Goal: Task Accomplishment & Management: Complete application form

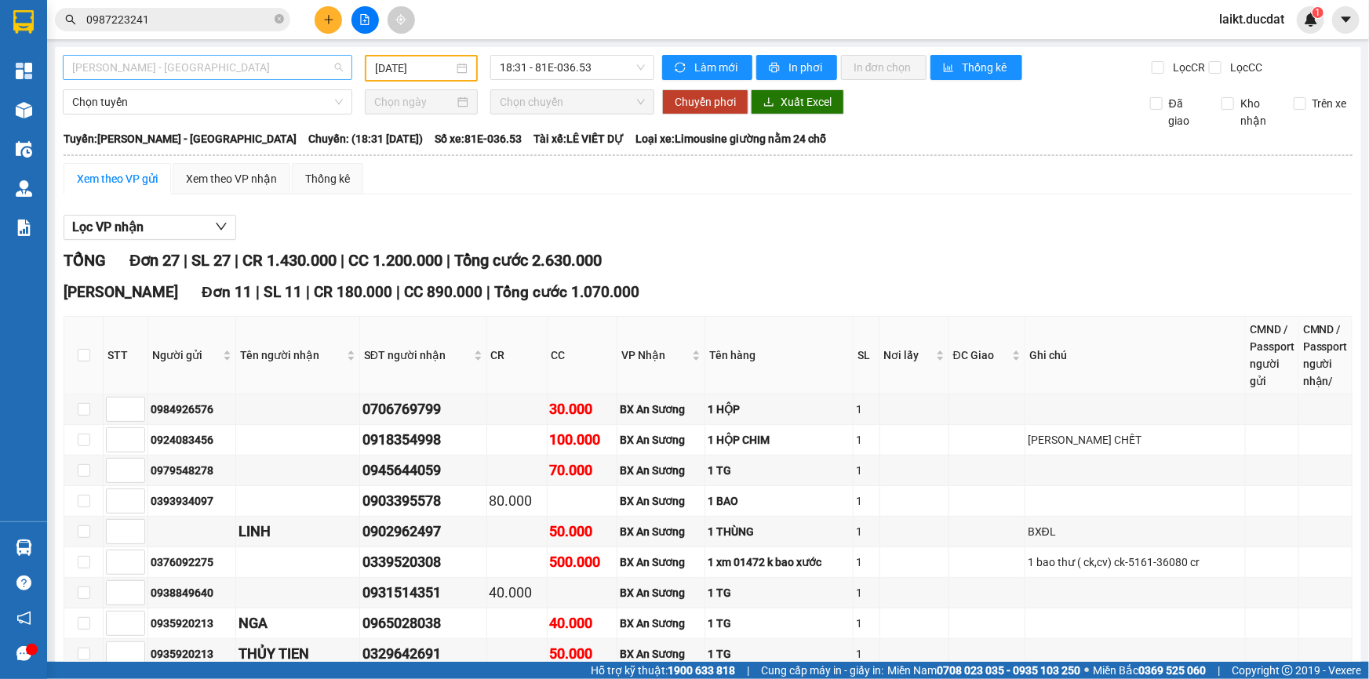
click at [162, 64] on span "[PERSON_NAME] - [GEOGRAPHIC_DATA]" at bounding box center [207, 68] width 271 height 24
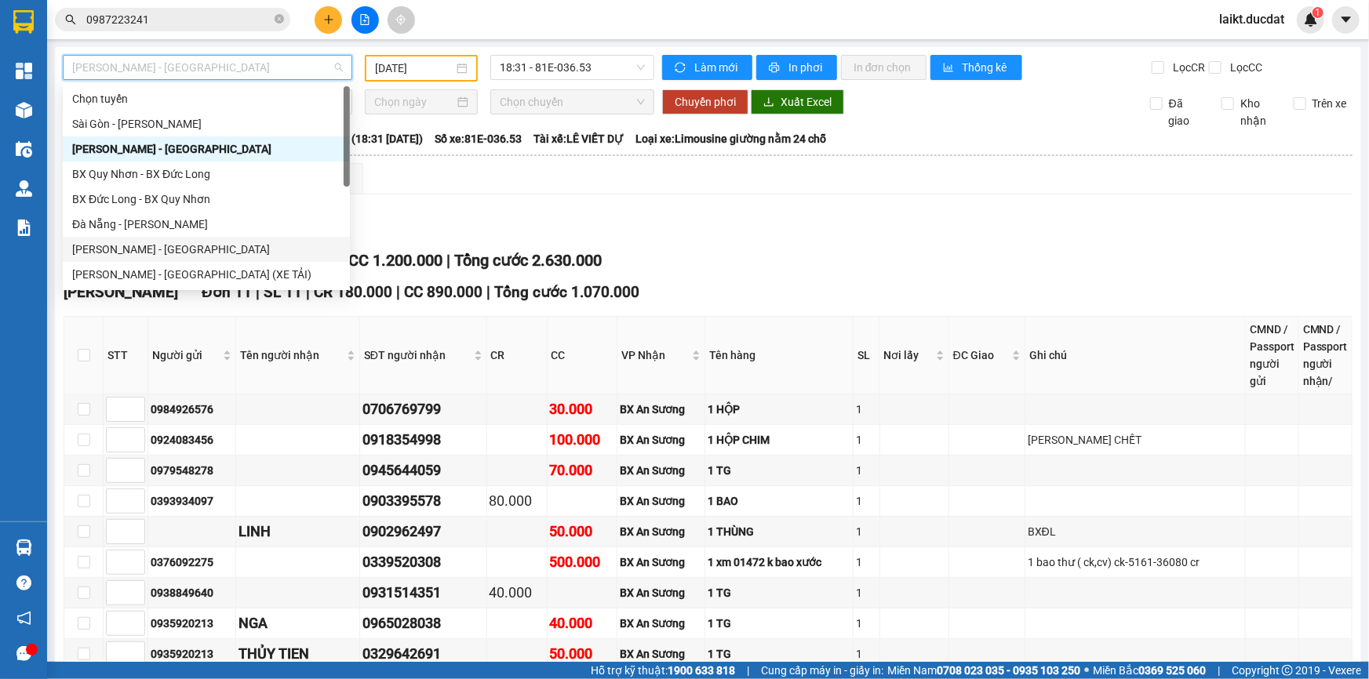
click at [125, 256] on div "[PERSON_NAME] - [GEOGRAPHIC_DATA]" at bounding box center [206, 249] width 268 height 17
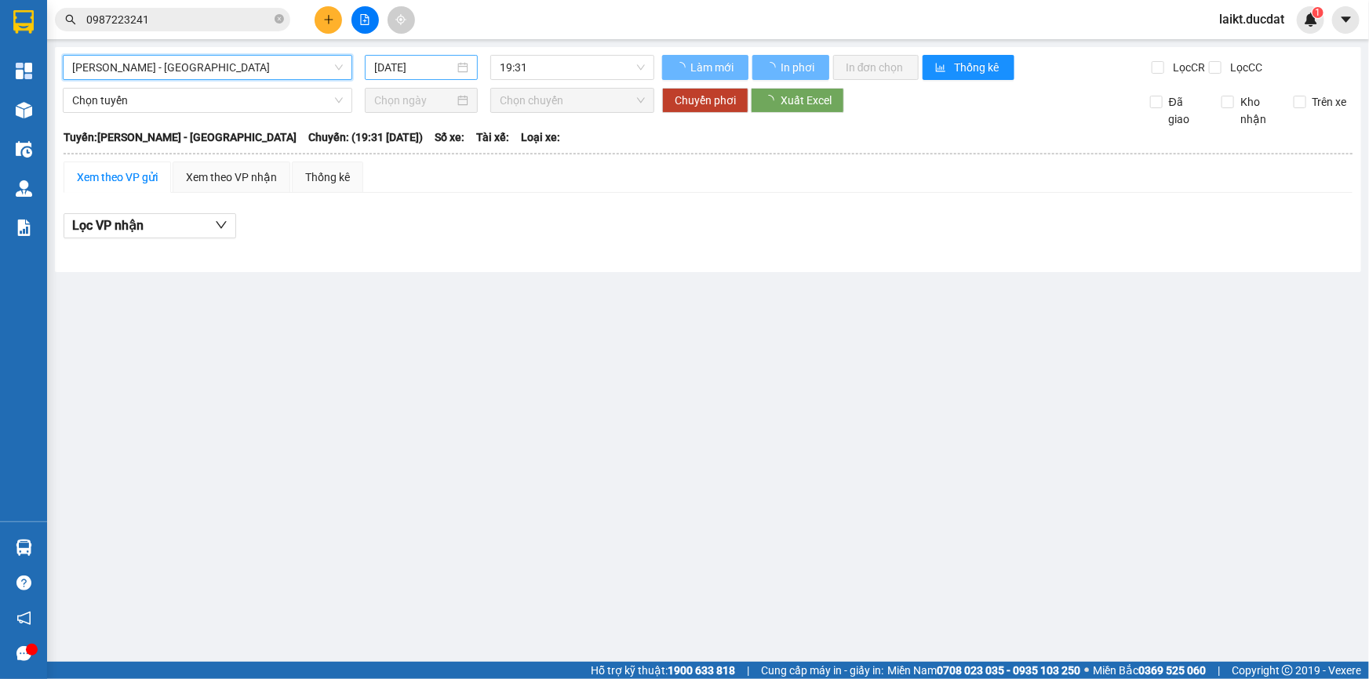
click at [443, 68] on input "[DATE]" at bounding box center [414, 67] width 80 height 17
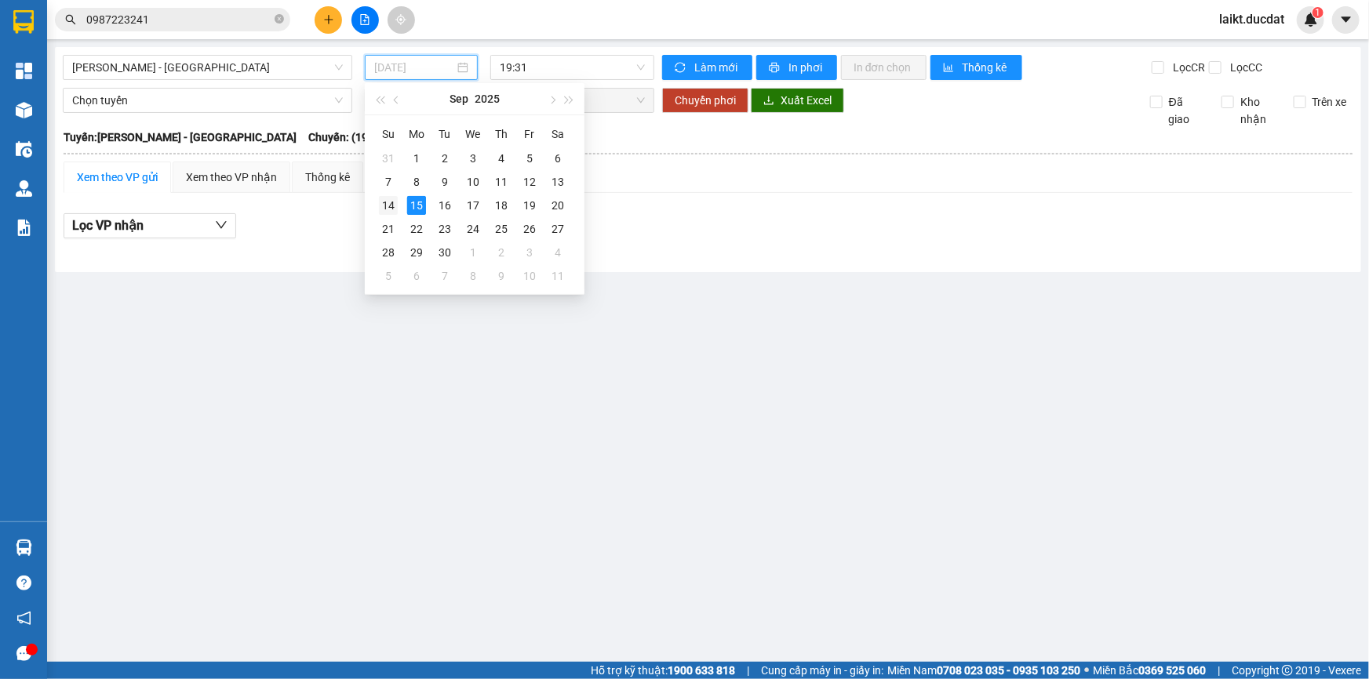
click at [384, 198] on div "14" at bounding box center [388, 205] width 19 height 19
type input "[DATE]"
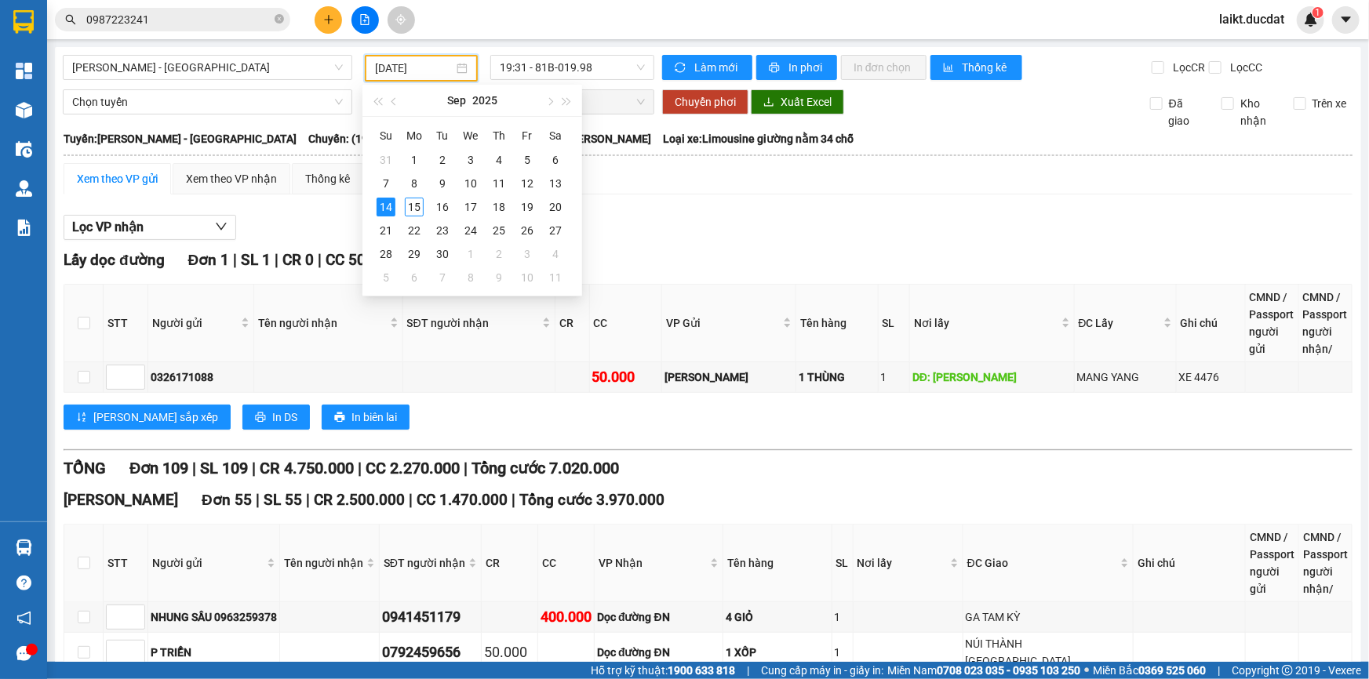
scroll to position [1341, 0]
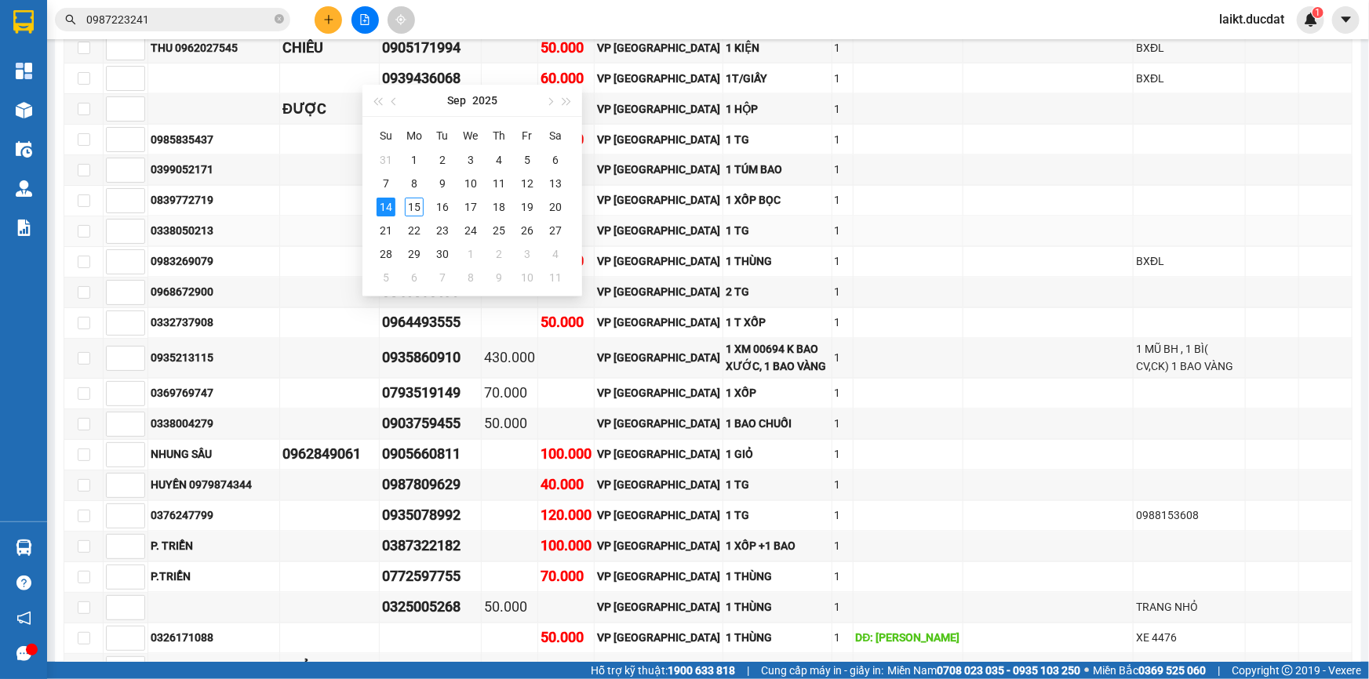
click at [963, 216] on td at bounding box center [1048, 231] width 171 height 31
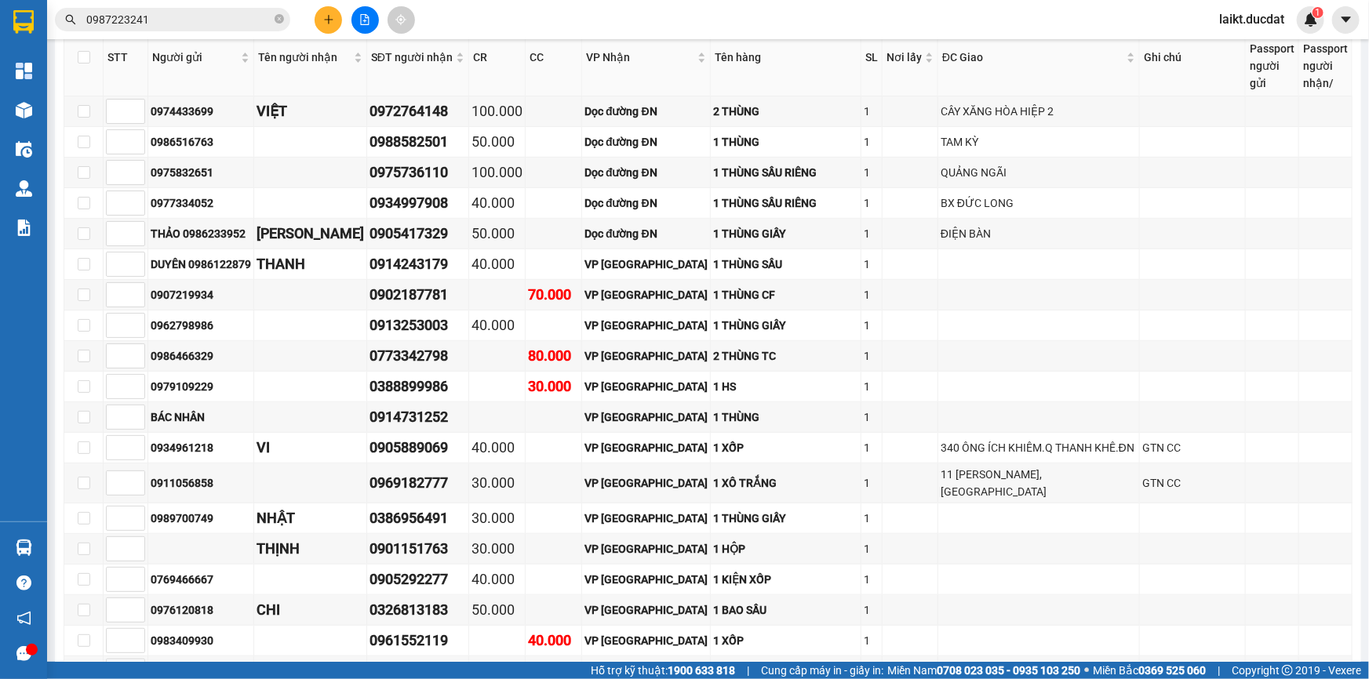
scroll to position [3232, 0]
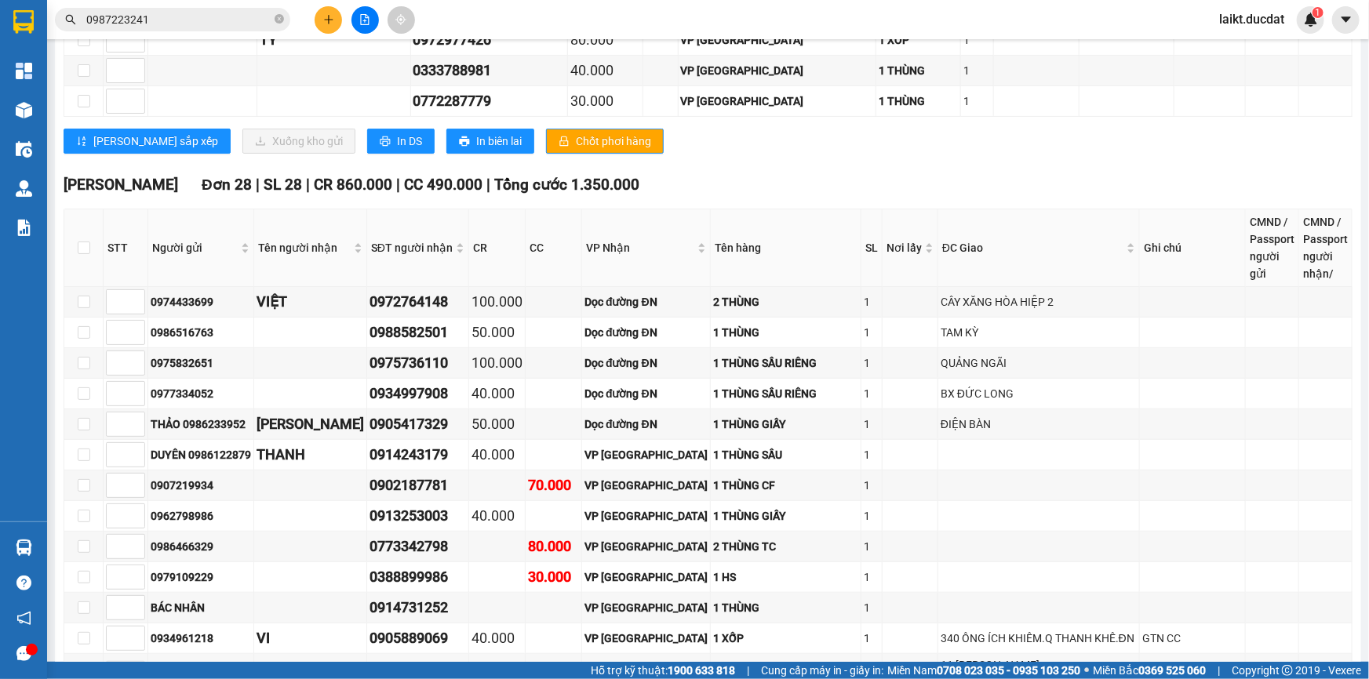
click at [165, 15] on input "0987223241" at bounding box center [178, 19] width 185 height 17
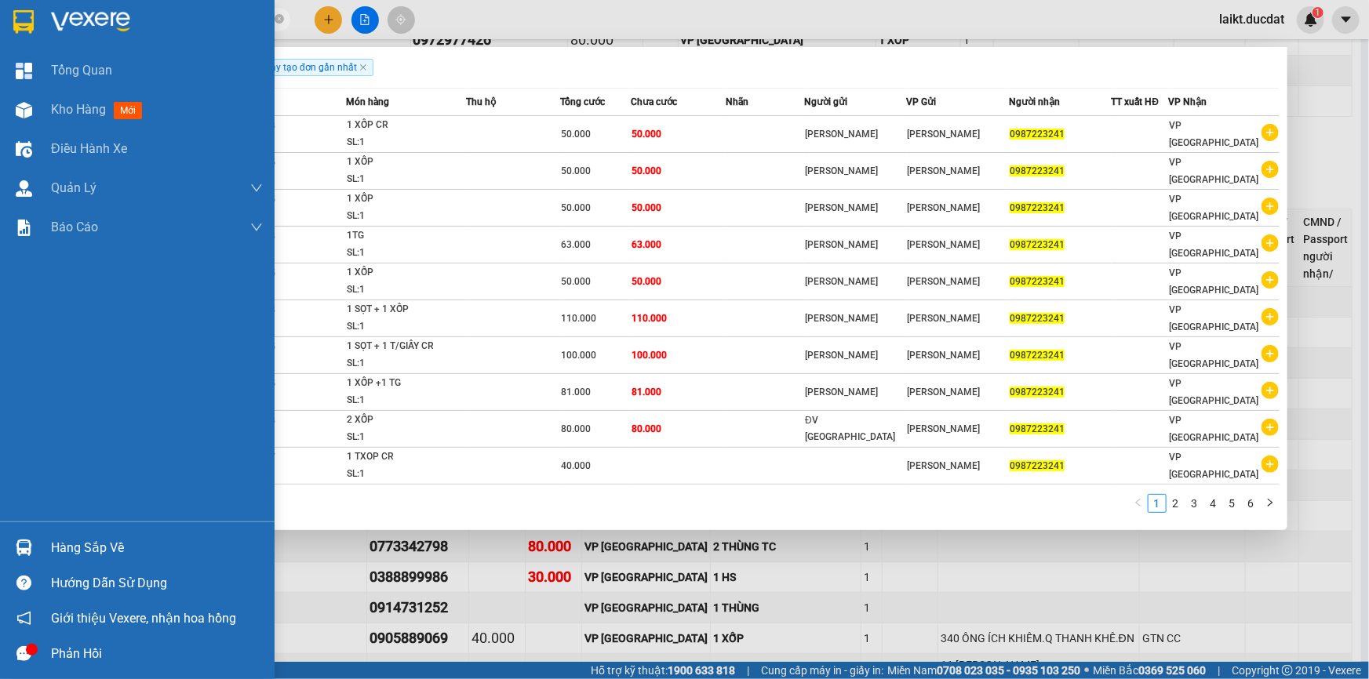
drag, startPoint x: 166, startPoint y: 14, endPoint x: 25, endPoint y: 9, distance: 141.3
click at [25, 9] on section "Kết quả tìm kiếm ( 52 ) Bộ lọc Ngày tạo đơn gần nhất Mã ĐH Trạng thái Món hàng …" at bounding box center [684, 339] width 1369 height 679
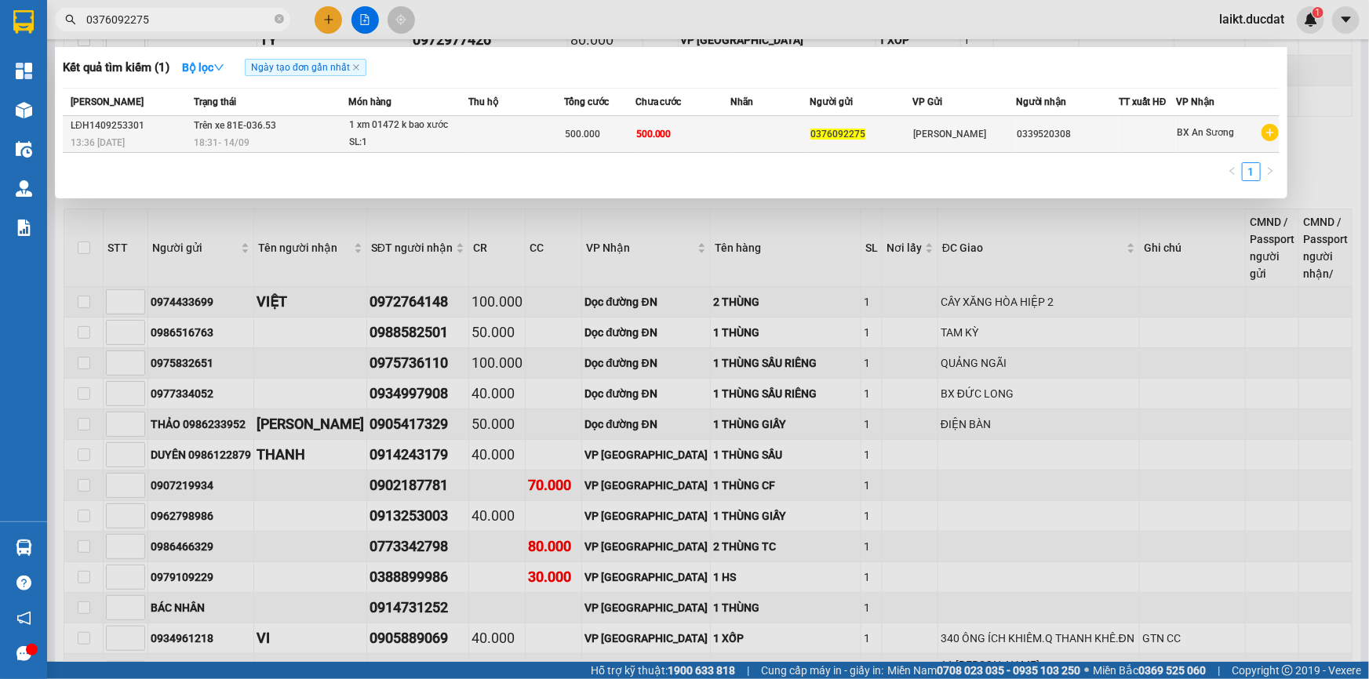
type input "0376092275"
click at [413, 130] on div "1 xm 01472 k bao xước" at bounding box center [408, 125] width 118 height 17
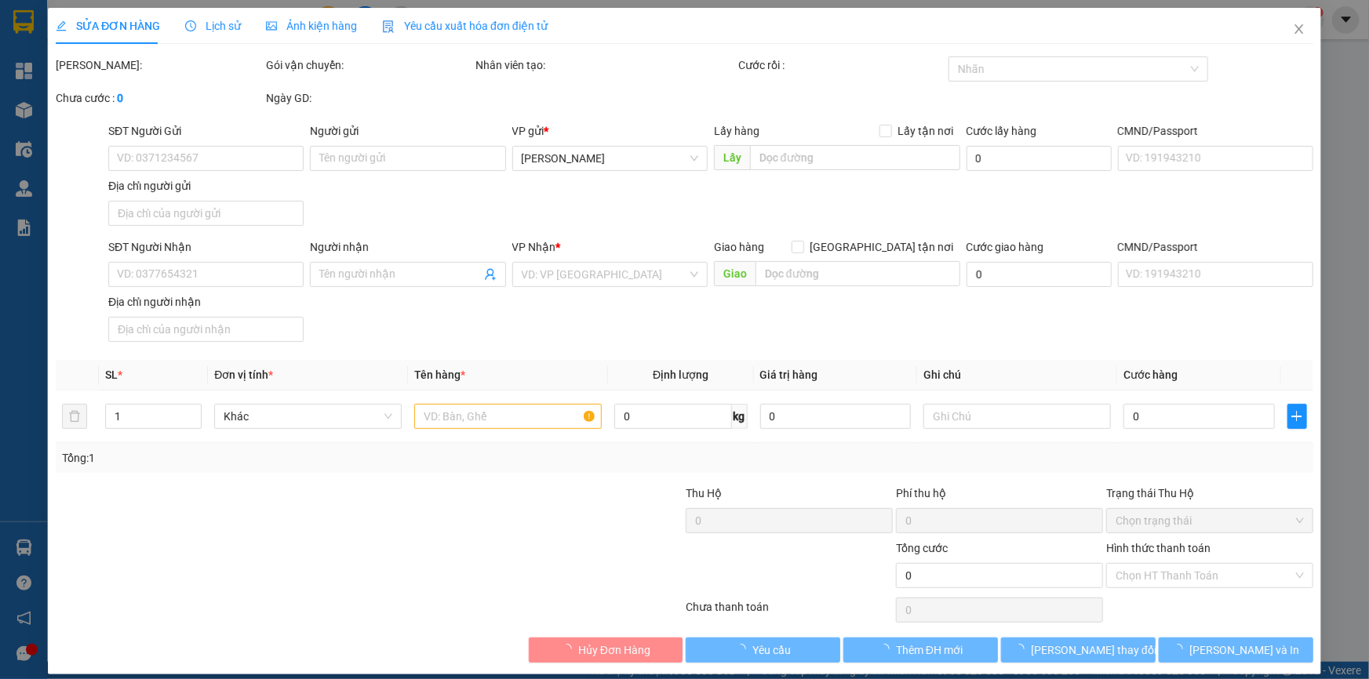
type input "0376092275"
type input "0339520308"
type input "500.000"
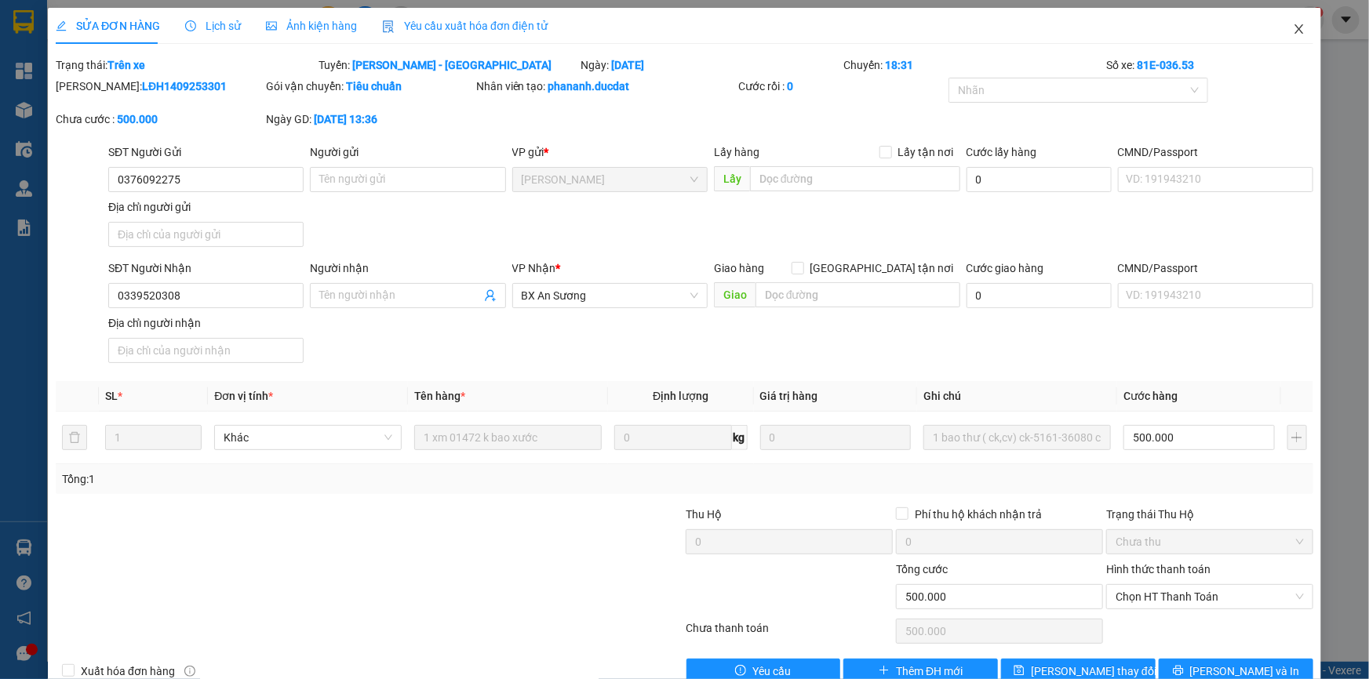
click at [1293, 31] on icon "close" at bounding box center [1299, 29] width 13 height 13
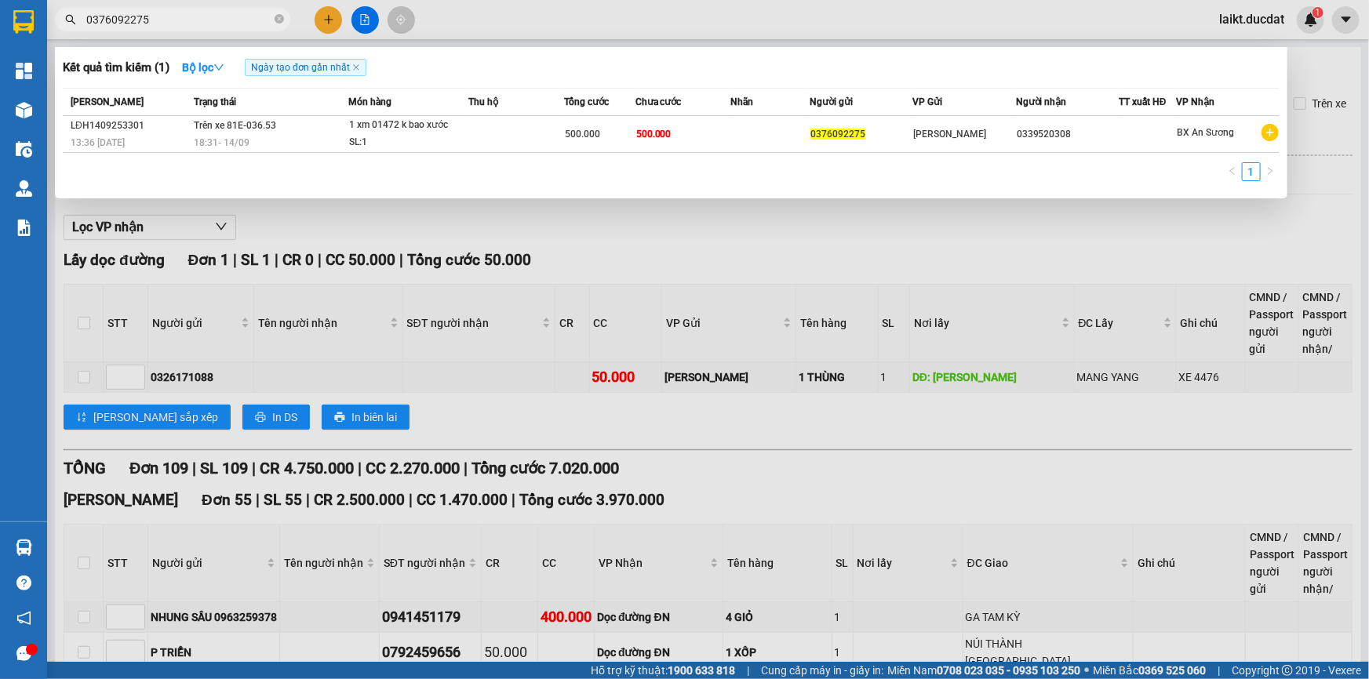
drag, startPoint x: 163, startPoint y: 17, endPoint x: 80, endPoint y: 13, distance: 83.2
click at [80, 13] on span "0376092275" at bounding box center [172, 20] width 235 height 24
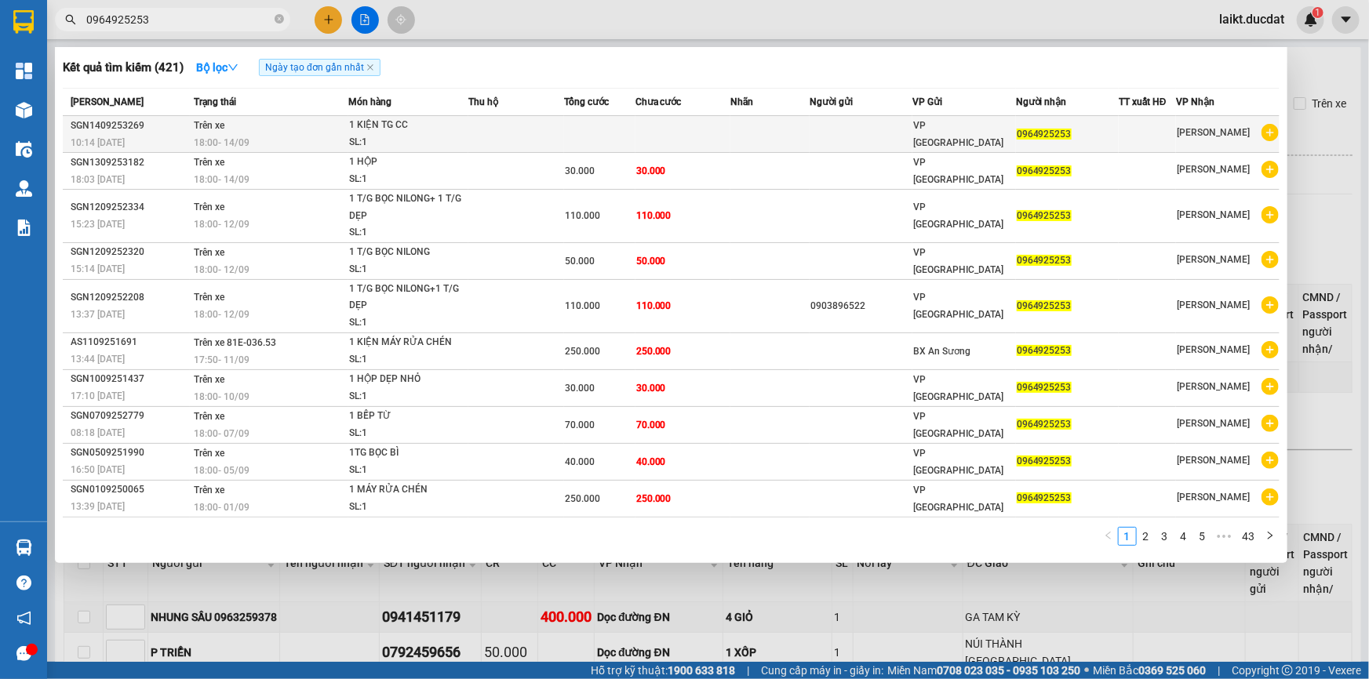
type input "0964925253"
click at [246, 125] on td "Trên xe 18:00 [DATE]" at bounding box center [269, 134] width 158 height 37
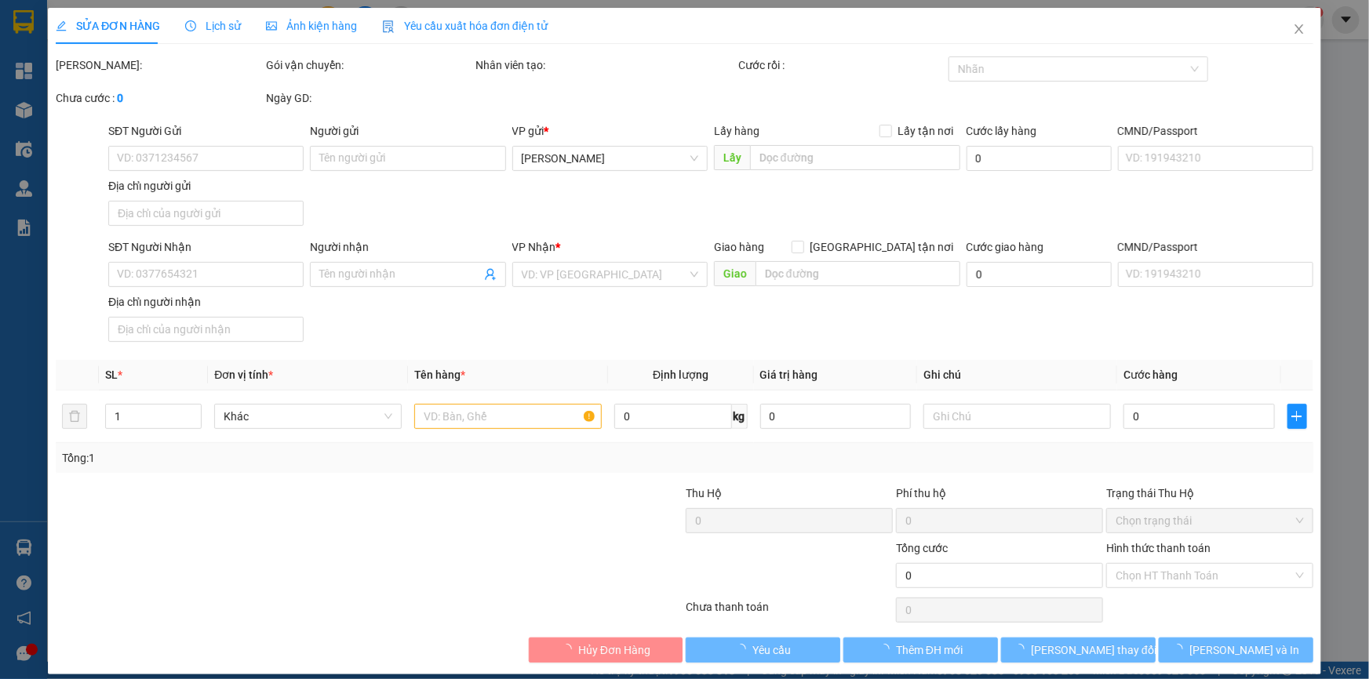
type input "0964925253"
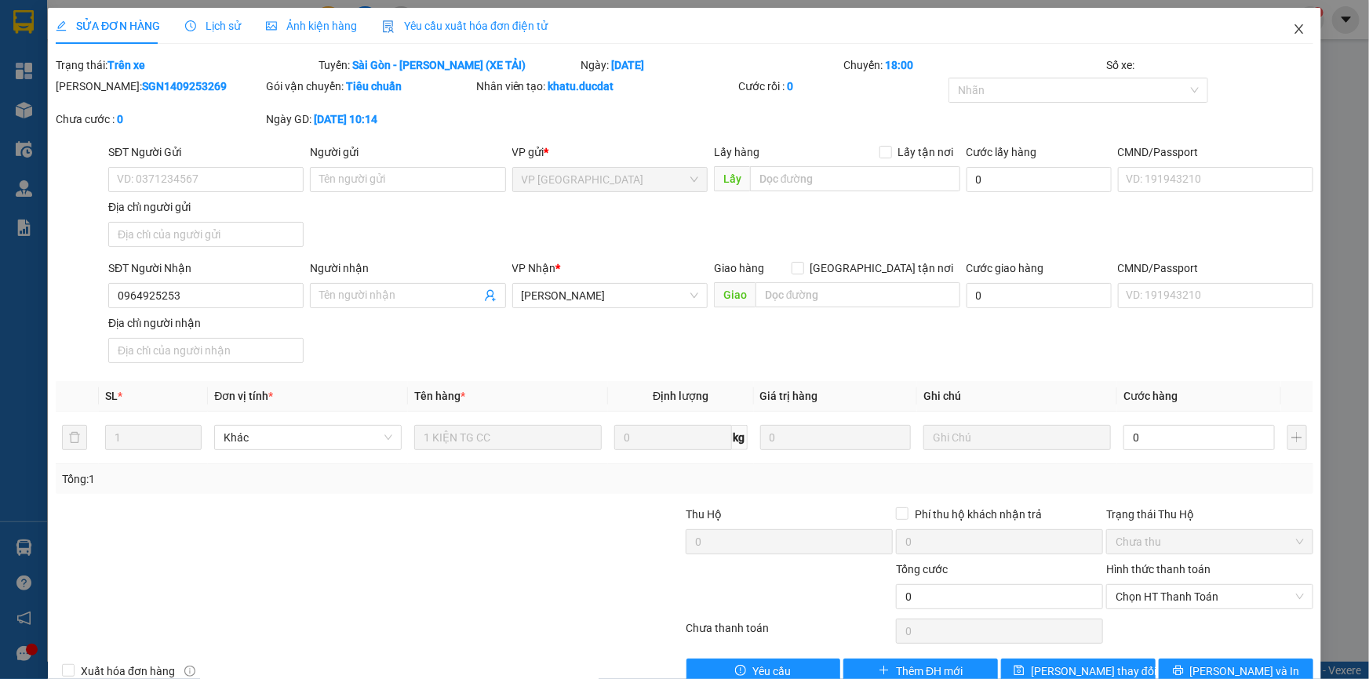
click at [1294, 27] on icon "close" at bounding box center [1298, 28] width 9 height 9
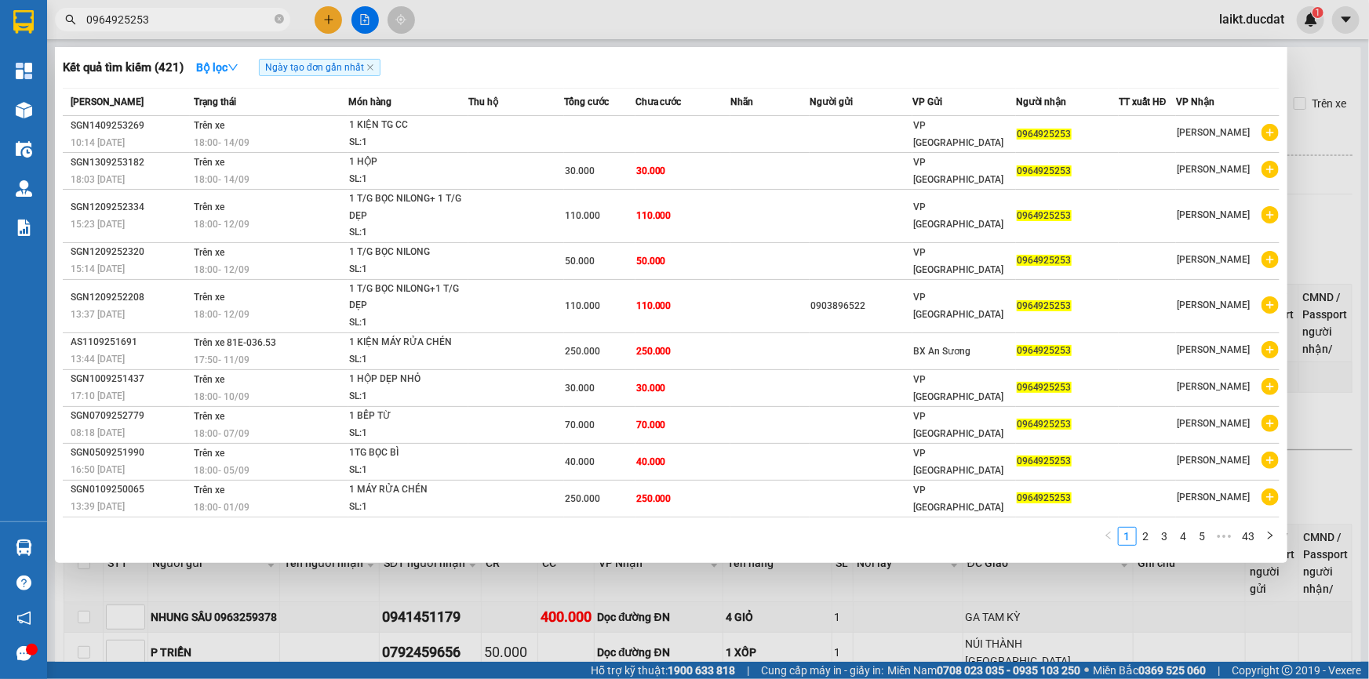
click at [157, 22] on input "0964925253" at bounding box center [178, 19] width 185 height 17
drag, startPoint x: 159, startPoint y: 18, endPoint x: 78, endPoint y: 13, distance: 80.9
click at [78, 13] on span "0964925253" at bounding box center [172, 20] width 235 height 24
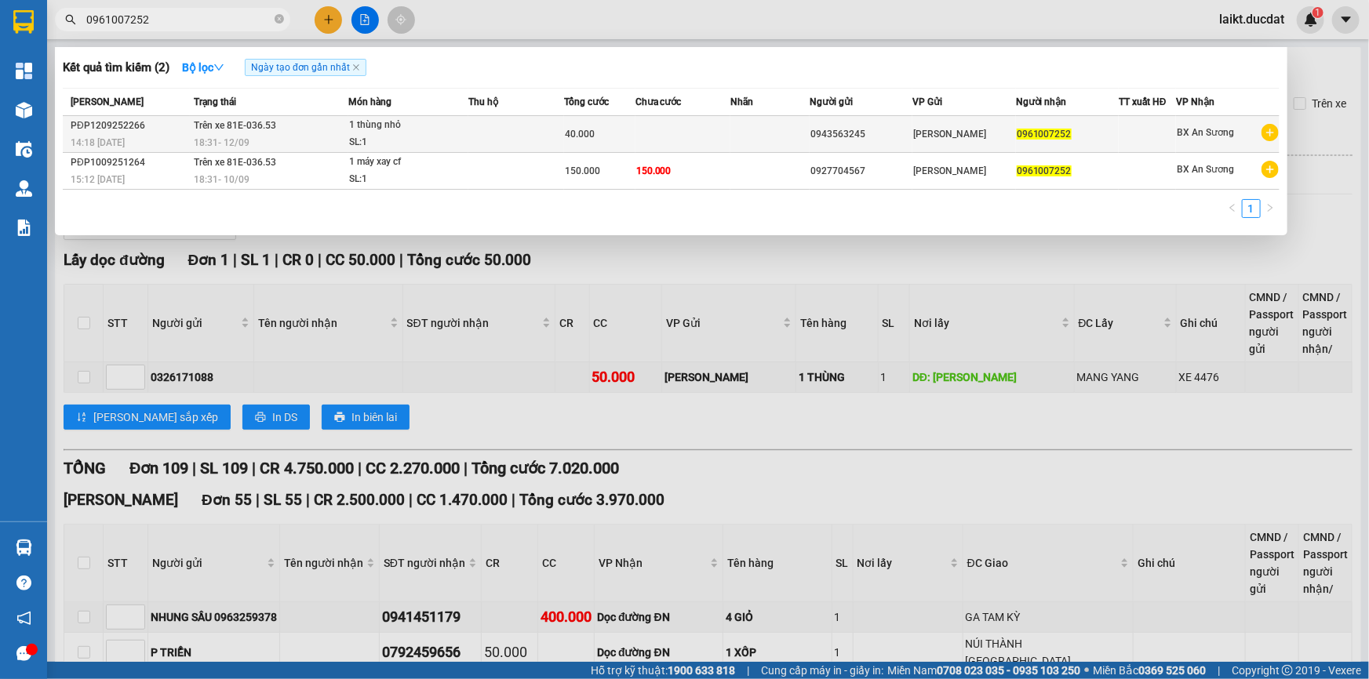
type input "0961007252"
click at [370, 136] on div "SL: 1" at bounding box center [408, 142] width 118 height 17
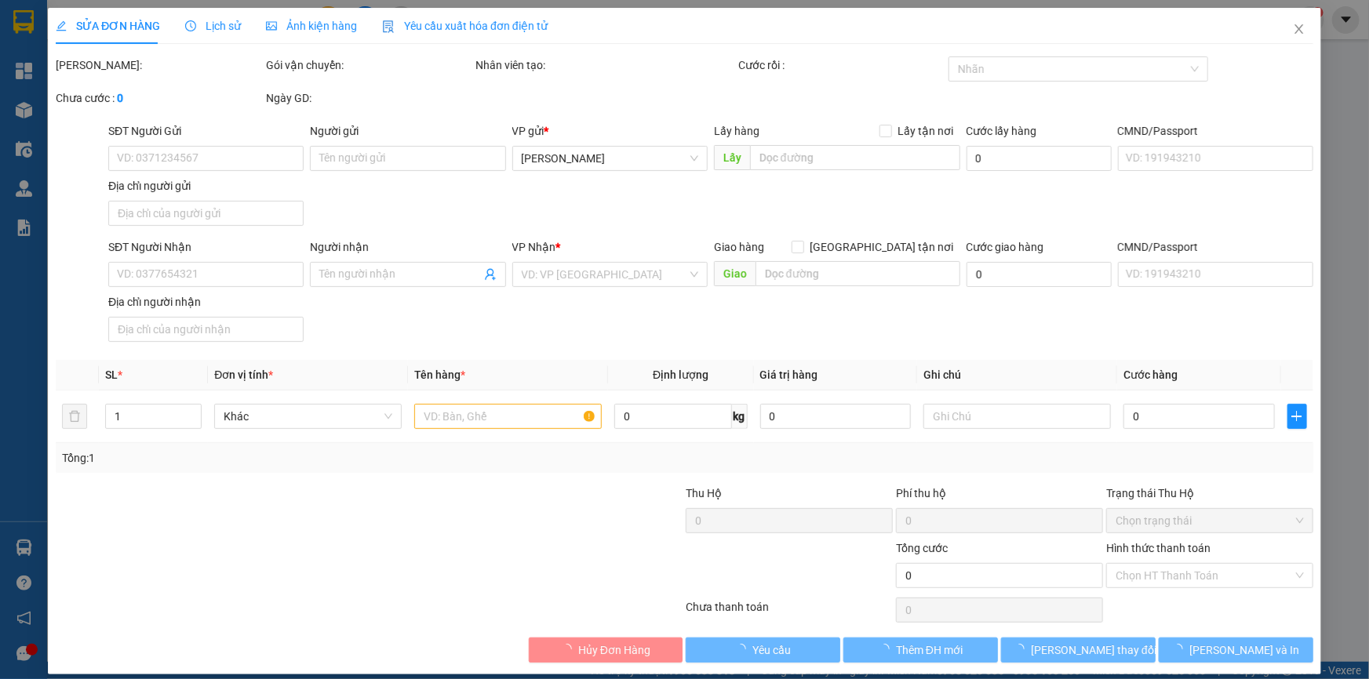
type input "0943563245"
type input "0961007252"
type input "40.000"
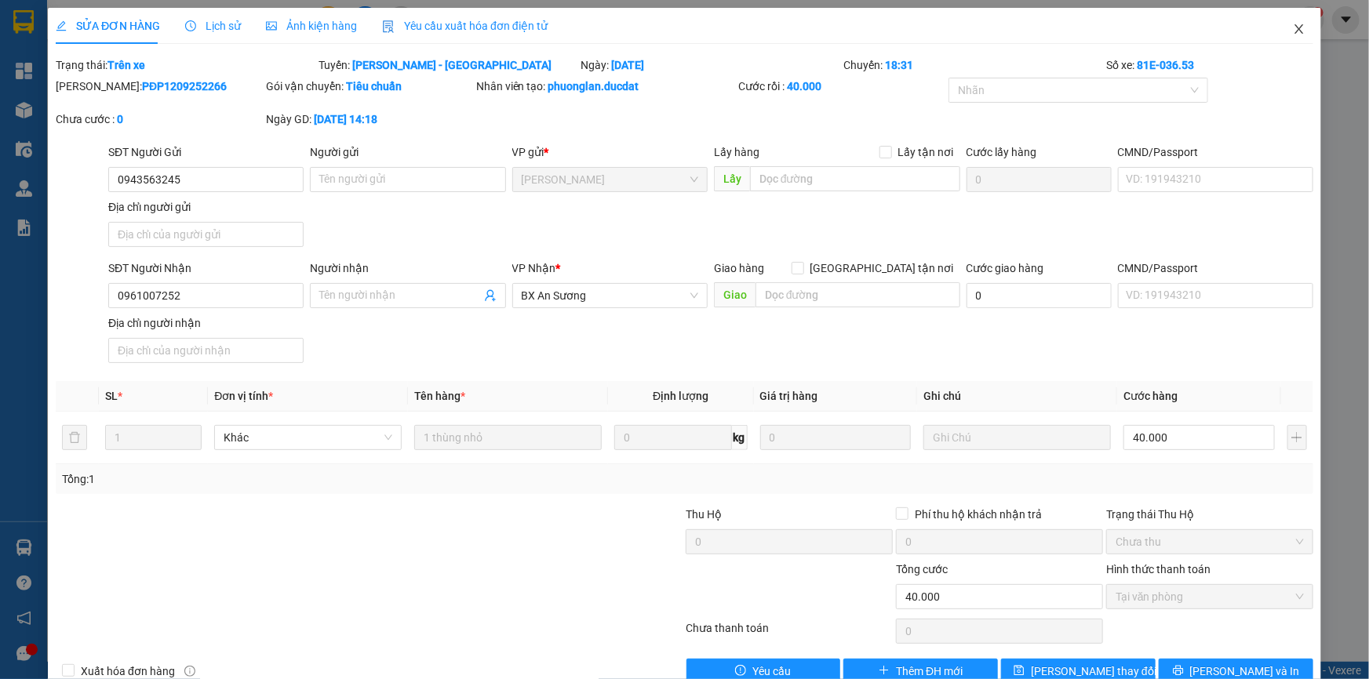
click at [1293, 29] on icon "close" at bounding box center [1299, 29] width 13 height 13
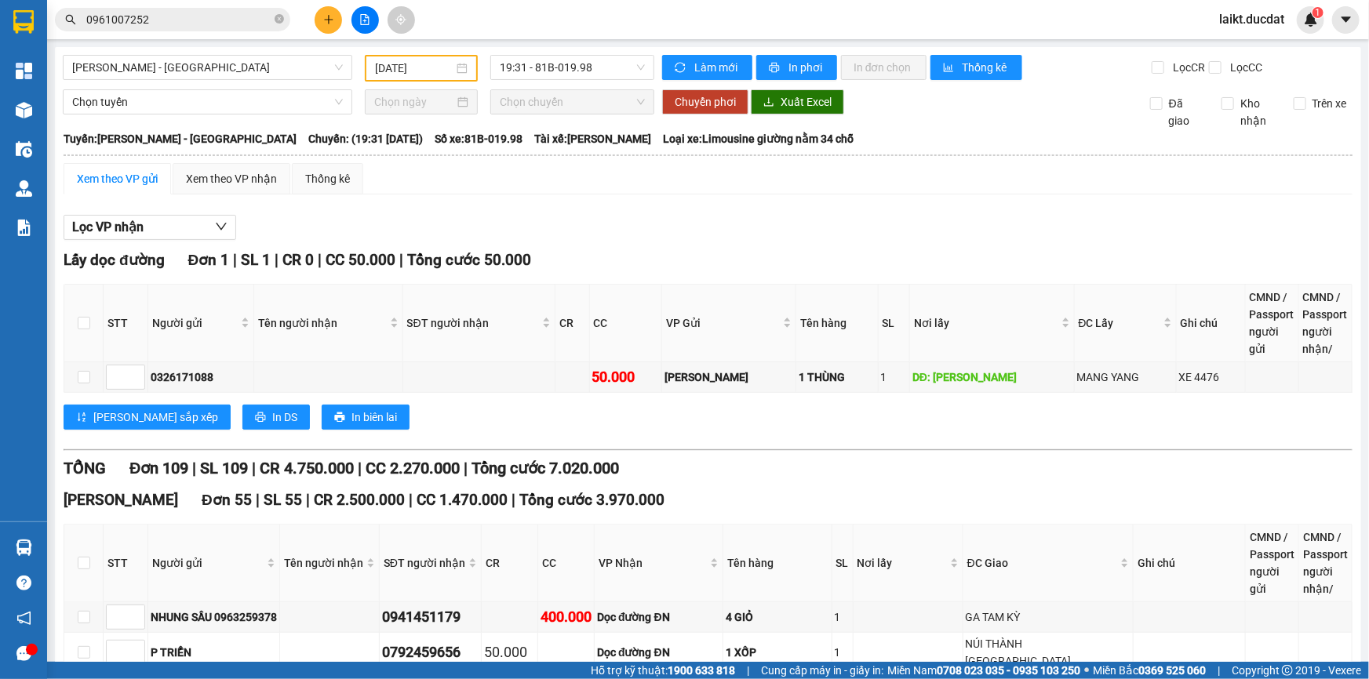
click at [180, 19] on input "0961007252" at bounding box center [178, 19] width 185 height 17
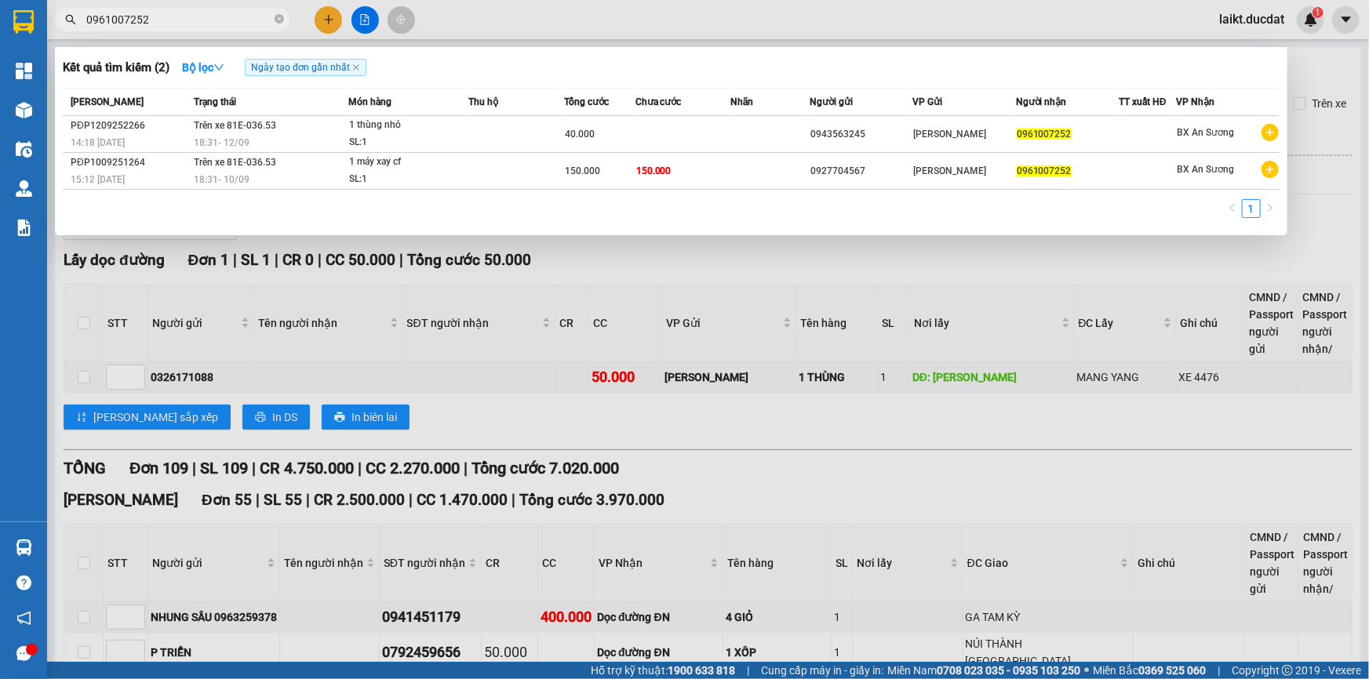
drag, startPoint x: 180, startPoint y: 19, endPoint x: 55, endPoint y: 17, distance: 124.7
click at [55, 17] on span "0961007252" at bounding box center [172, 20] width 235 height 24
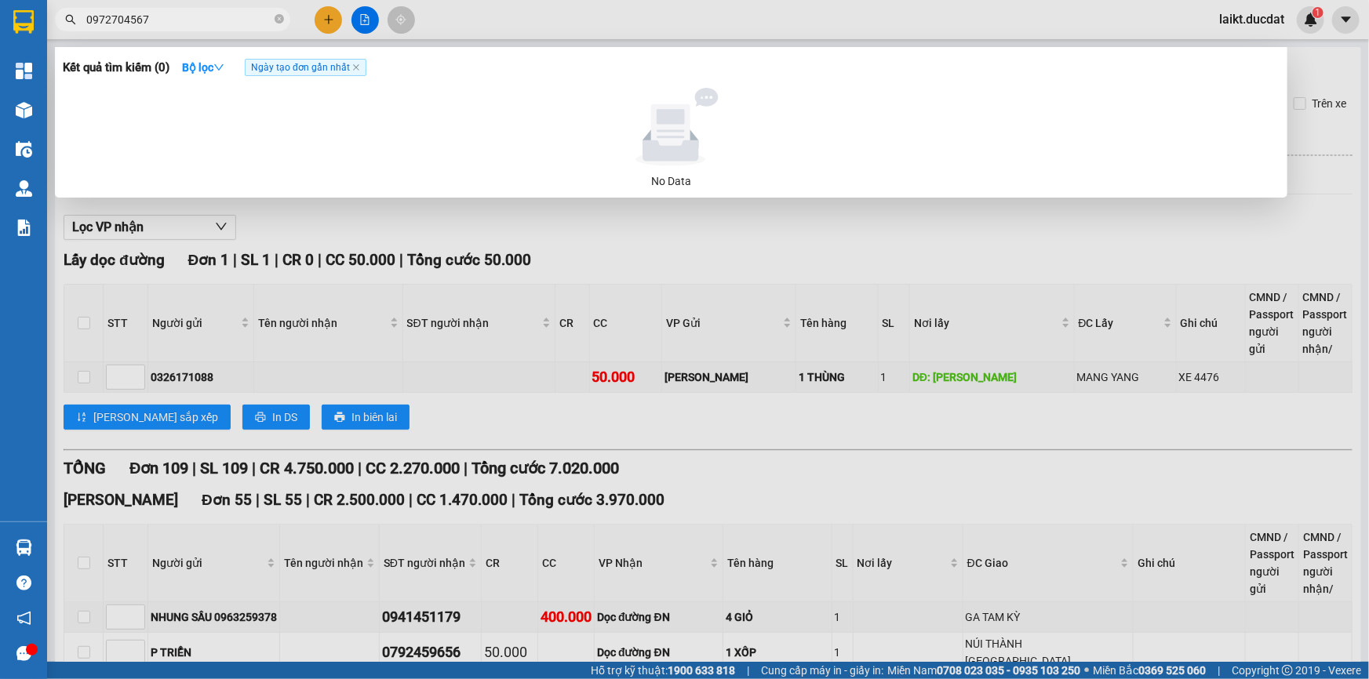
click at [107, 18] on input "0972704567" at bounding box center [178, 19] width 185 height 17
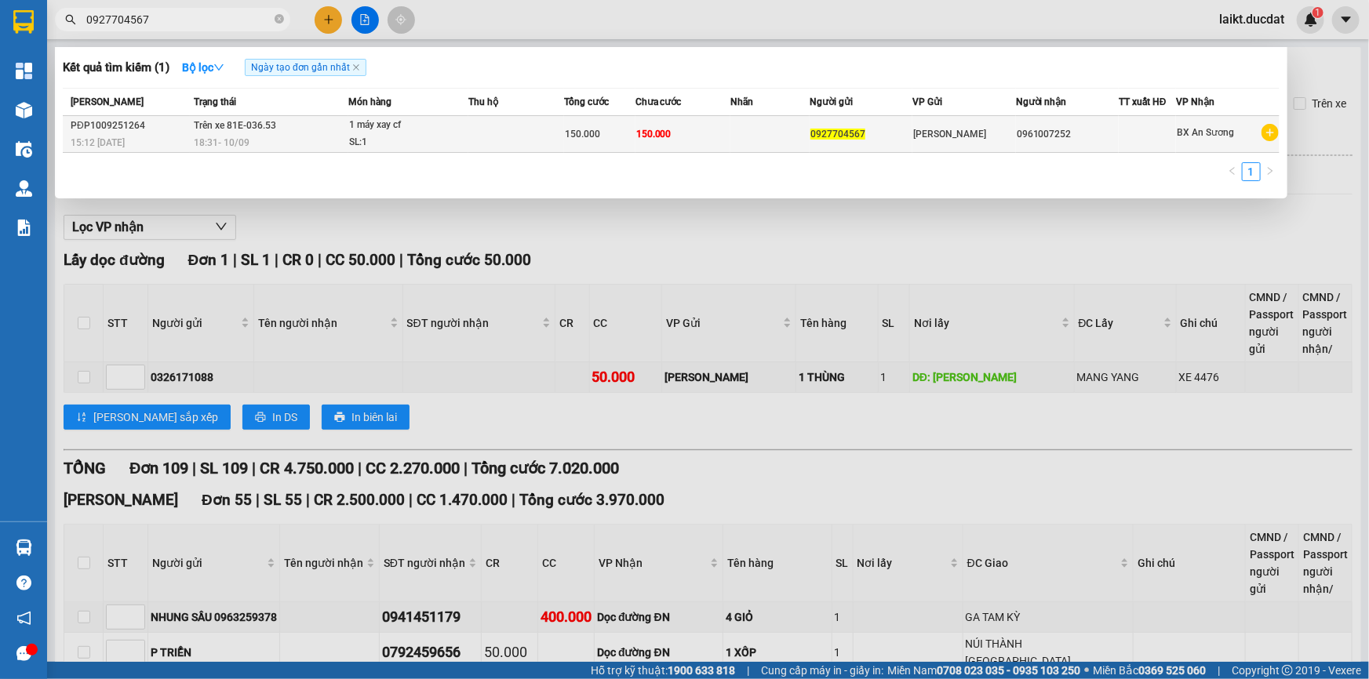
type input "0927704567"
click at [285, 125] on td "Trên xe 81E-036.53 18:31 [DATE]" at bounding box center [269, 134] width 158 height 37
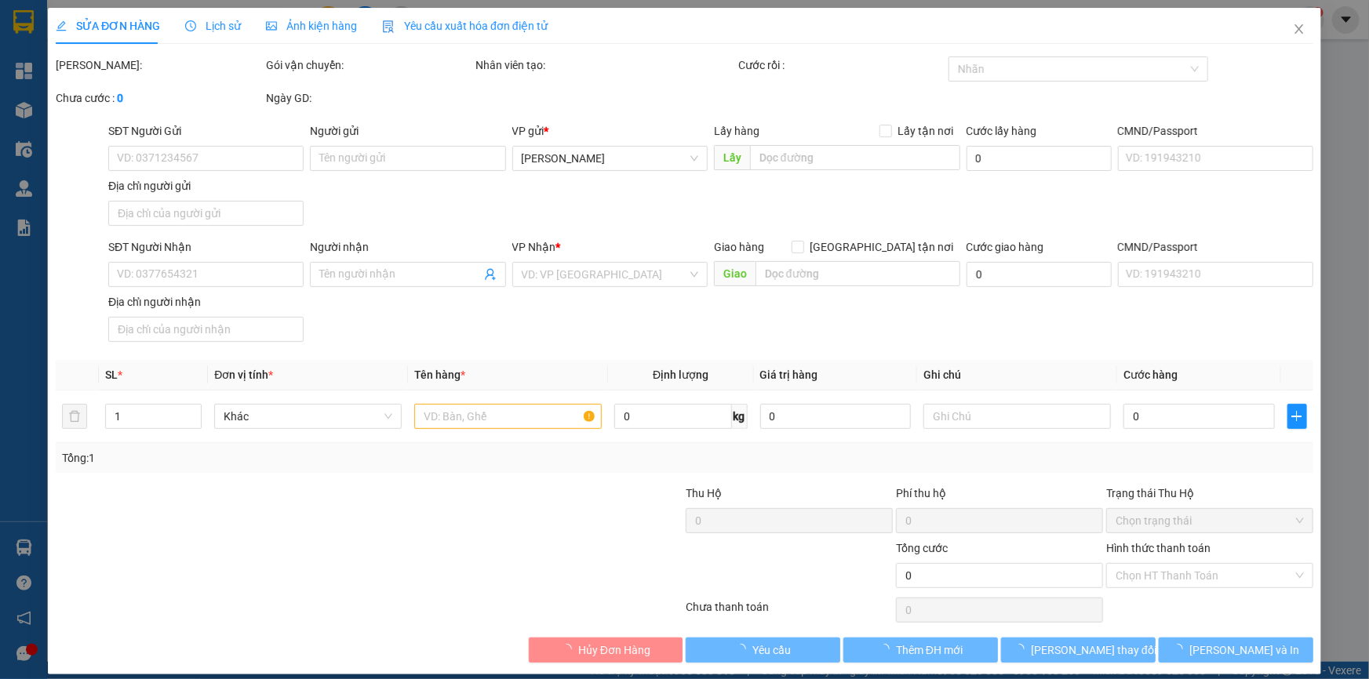
type input "0927704567"
type input "0961007252"
type input "150.000"
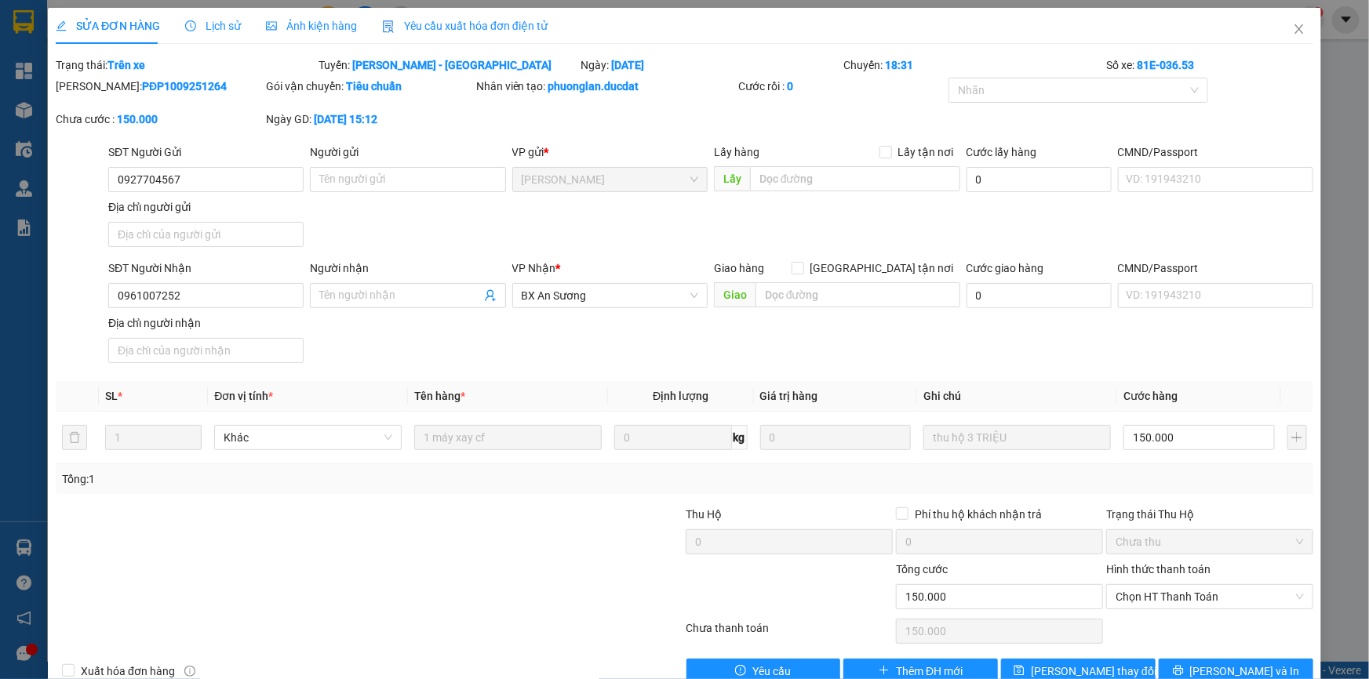
click at [216, 22] on span "Lịch sử" at bounding box center [213, 26] width 56 height 13
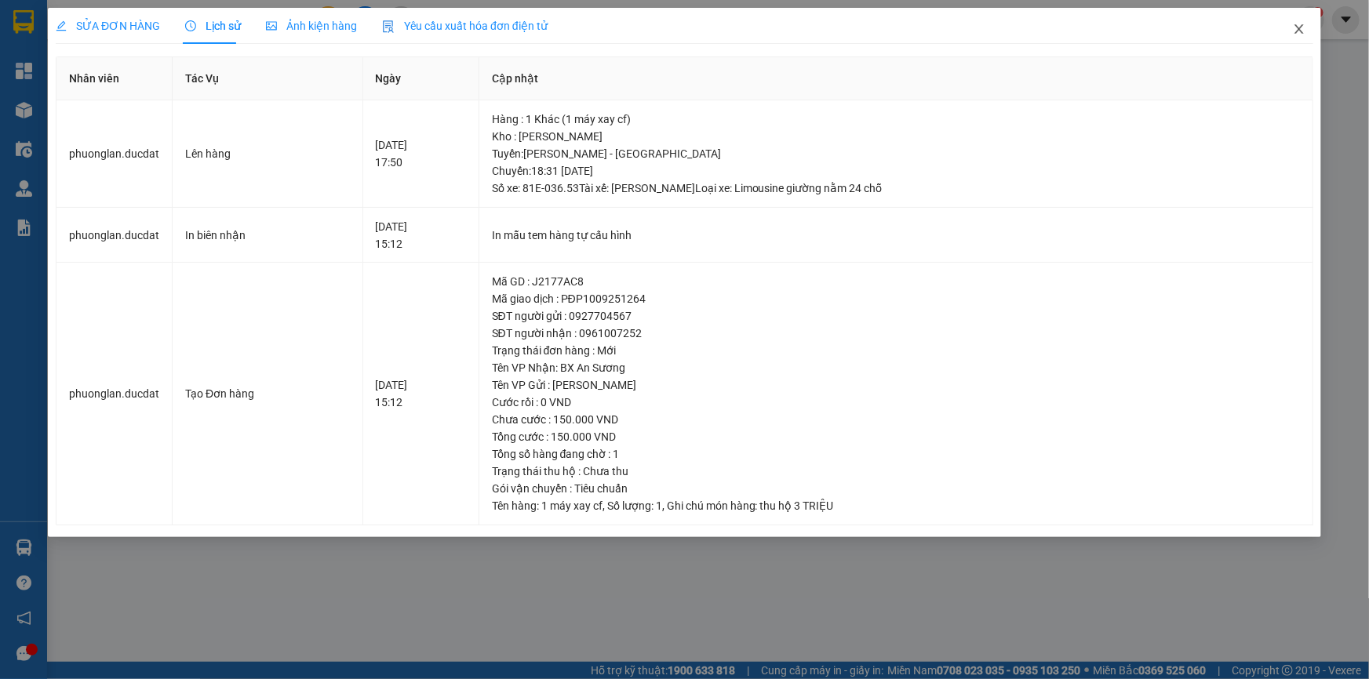
click at [1296, 28] on icon "close" at bounding box center [1299, 29] width 13 height 13
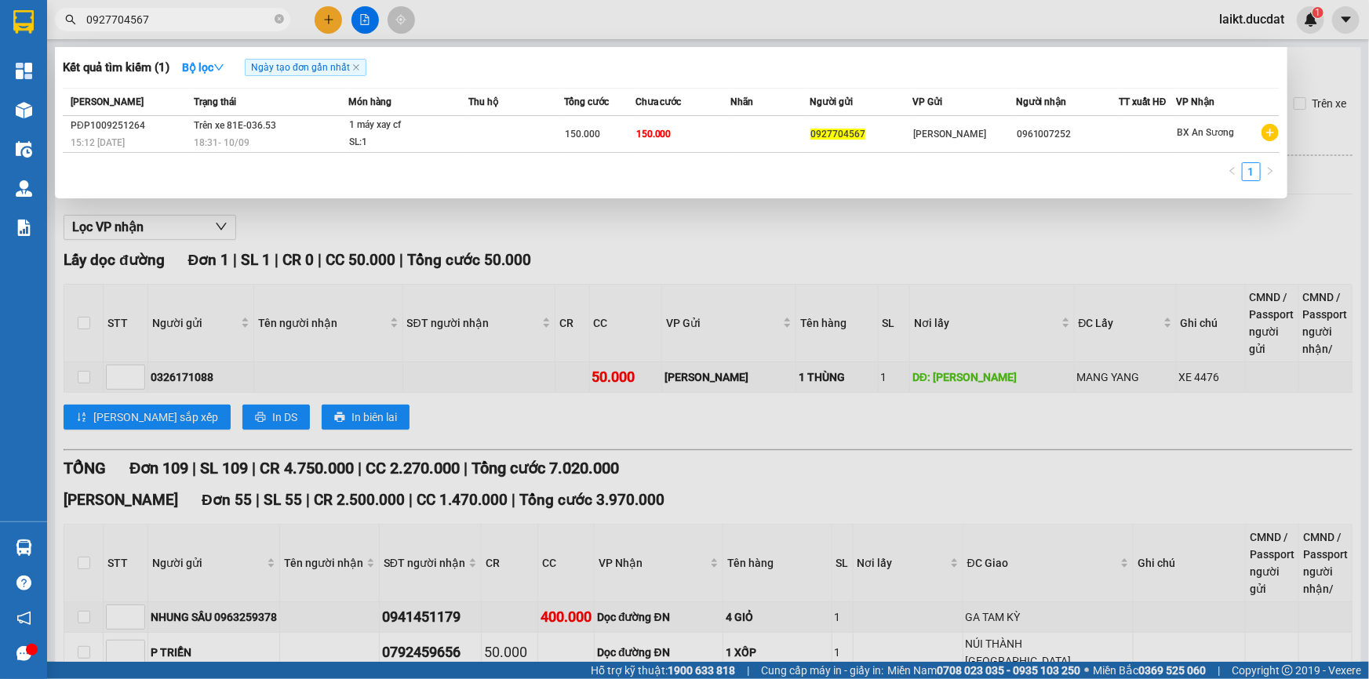
click at [165, 11] on input "0927704567" at bounding box center [178, 19] width 185 height 17
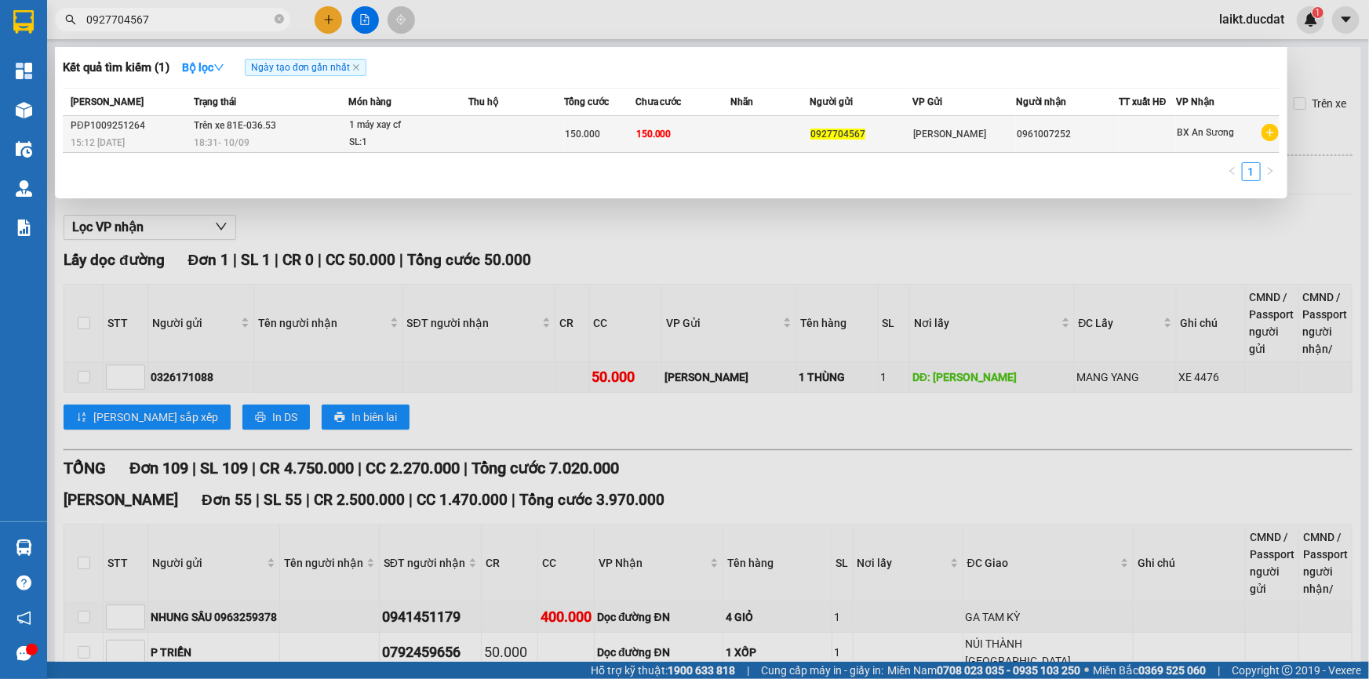
click at [273, 134] on div "18:31 [DATE]" at bounding box center [271, 142] width 154 height 17
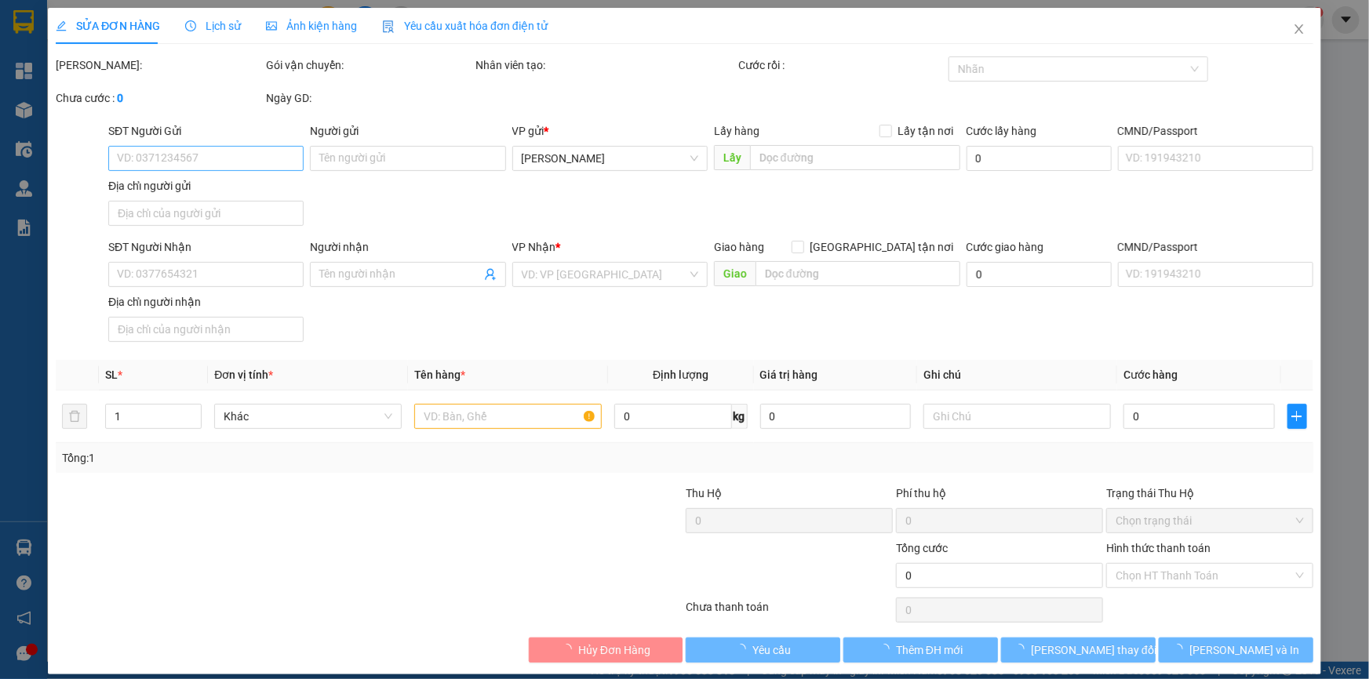
type input "0927704567"
type input "0961007252"
type input "150.000"
